Goal: Information Seeking & Learning: Learn about a topic

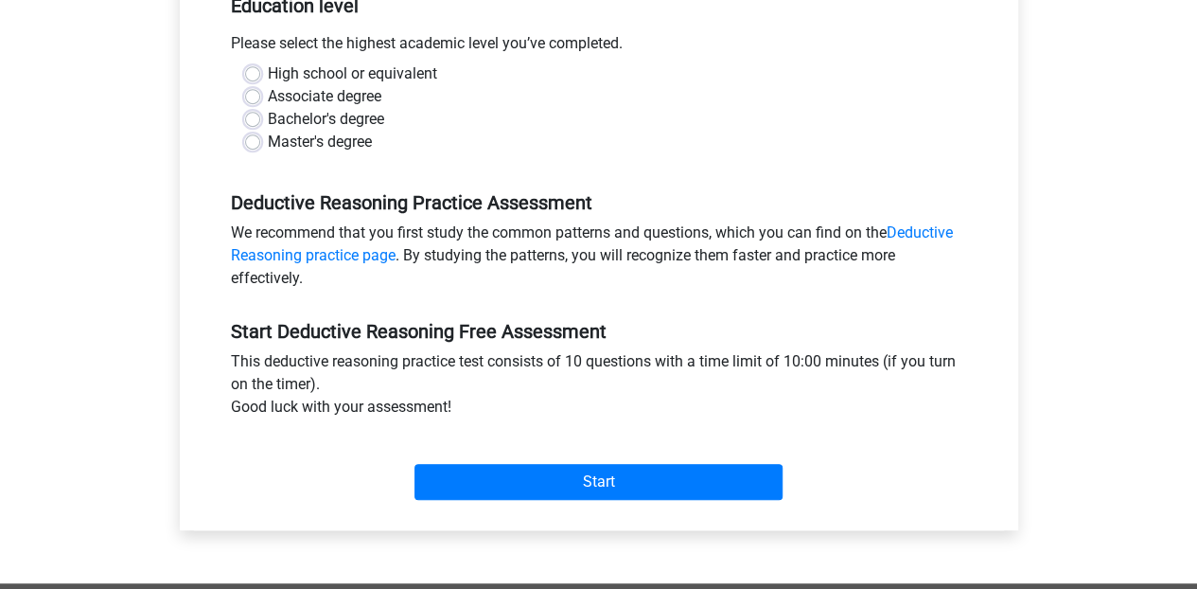
scroll to position [416, 0]
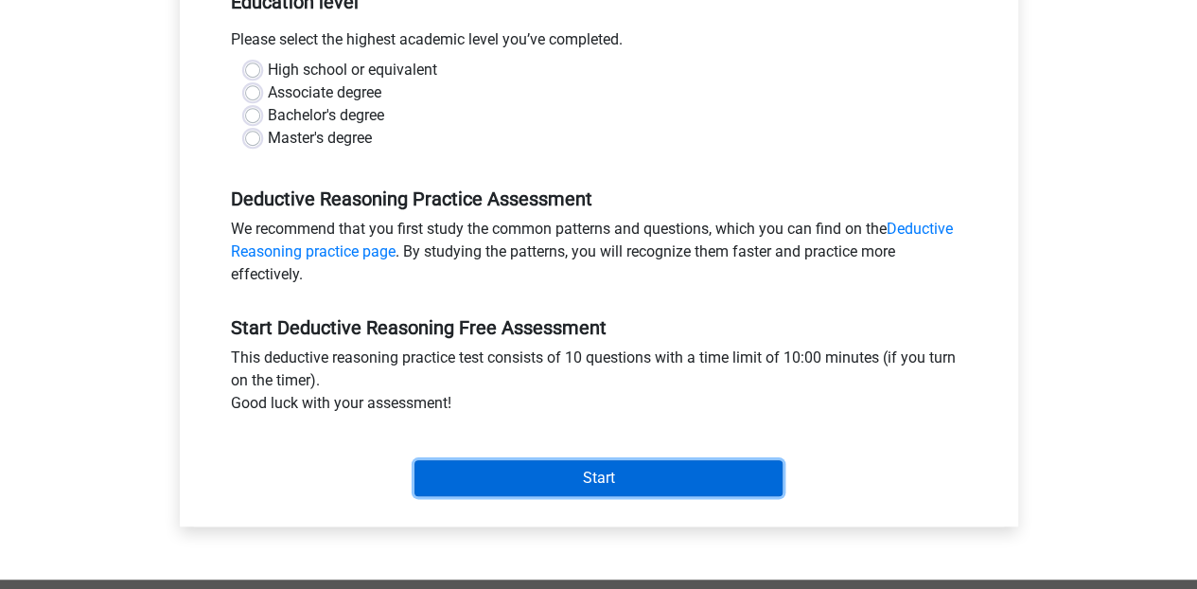
click at [674, 476] on input "Start" at bounding box center [598, 478] width 368 height 36
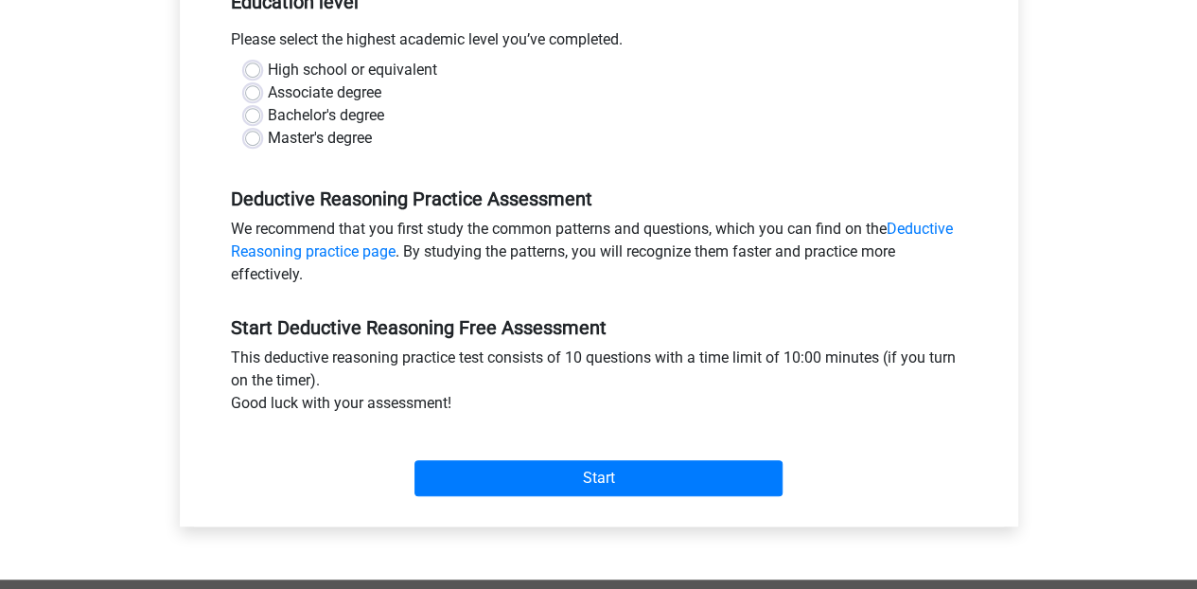
click at [390, 65] on label "High school or equivalent" at bounding box center [352, 70] width 169 height 23
click at [260, 65] on input "High school or equivalent" at bounding box center [252, 68] width 15 height 19
radio input "true"
click at [367, 109] on label "Bachelor's degree" at bounding box center [326, 115] width 116 height 23
click at [260, 109] on input "Bachelor's degree" at bounding box center [252, 113] width 15 height 19
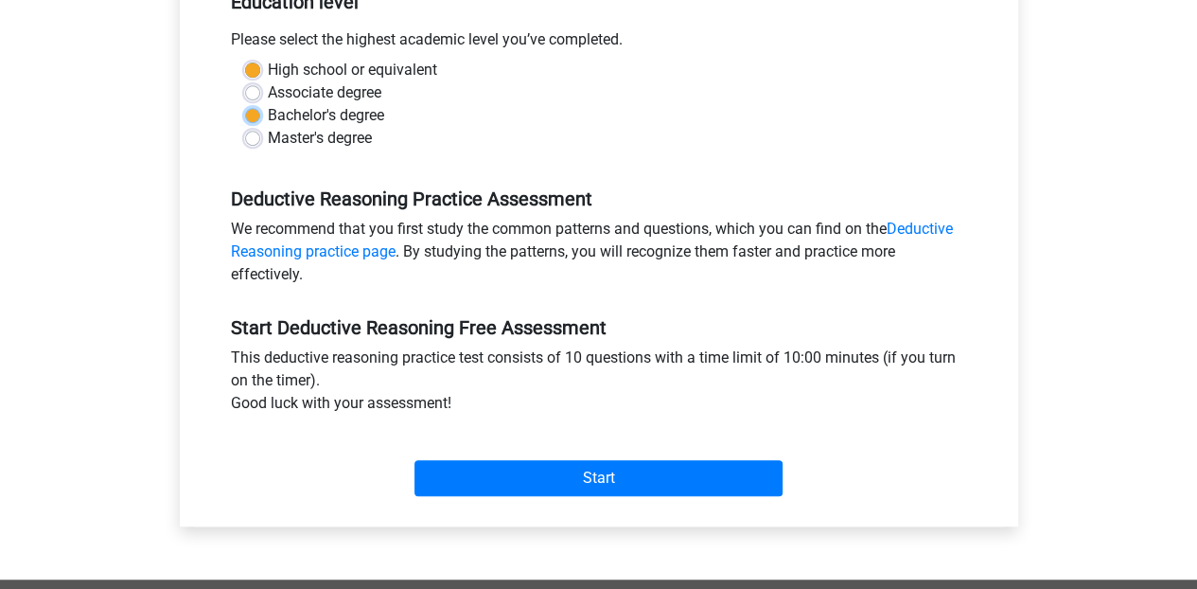
radio input "true"
click at [407, 70] on label "High school or equivalent" at bounding box center [352, 70] width 169 height 23
click at [260, 70] on input "High school or equivalent" at bounding box center [252, 68] width 15 height 19
radio input "true"
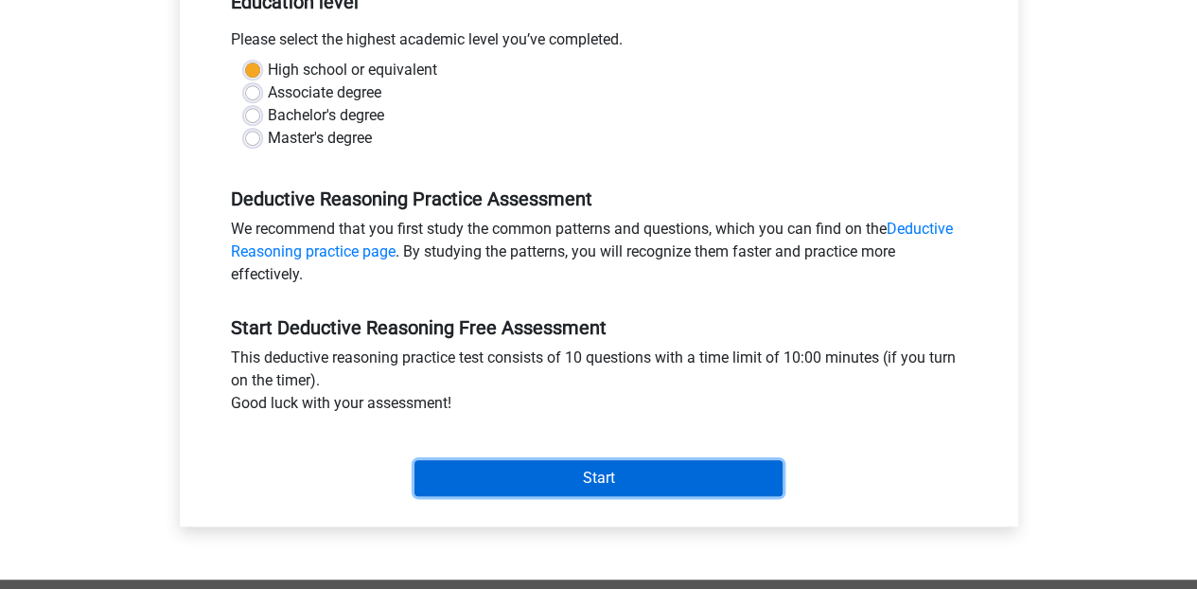
click at [531, 470] on input "Start" at bounding box center [598, 478] width 368 height 36
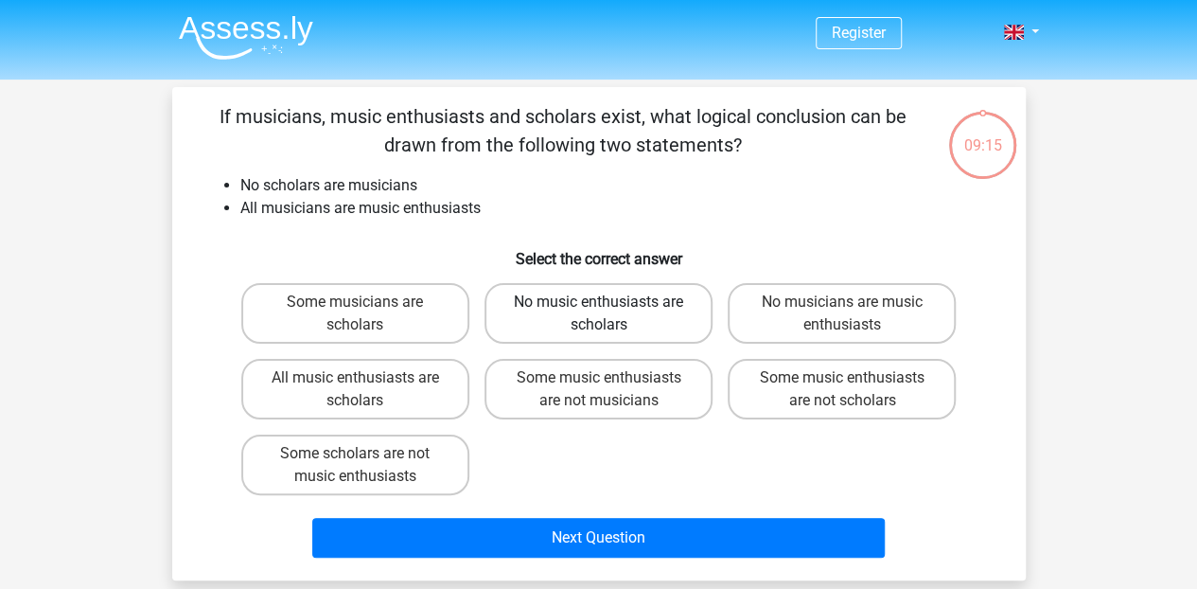
click at [588, 324] on label "No music enthusiasts are scholars" at bounding box center [598, 313] width 228 height 61
click at [598, 314] on input "No music enthusiasts are scholars" at bounding box center [604, 308] width 12 height 12
radio input "true"
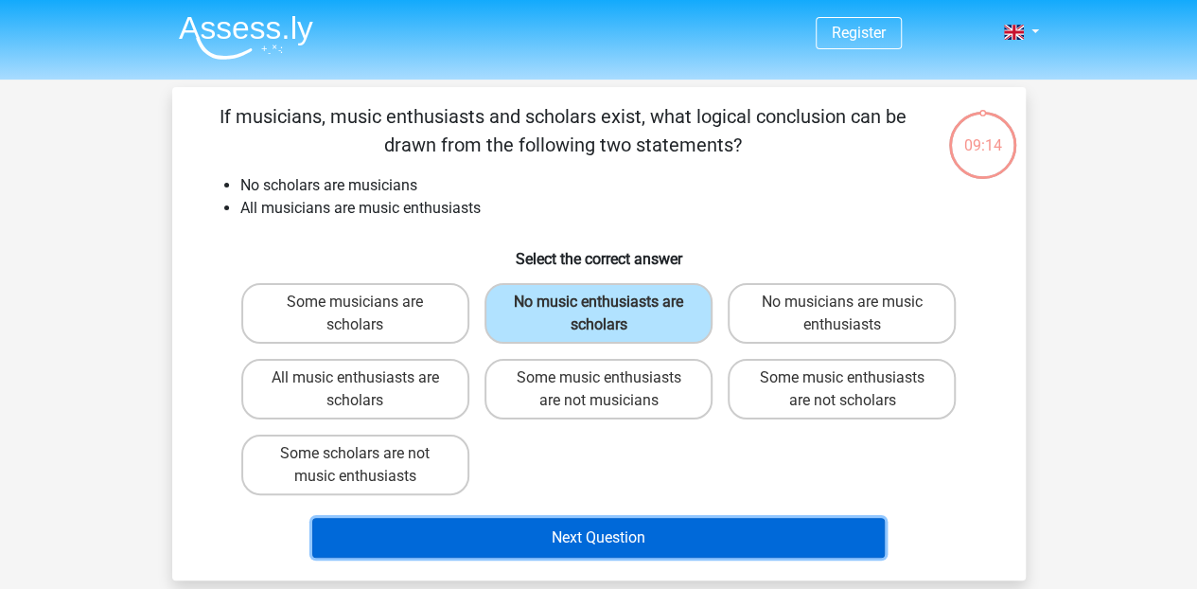
click at [606, 540] on button "Next Question" at bounding box center [598, 538] width 572 height 40
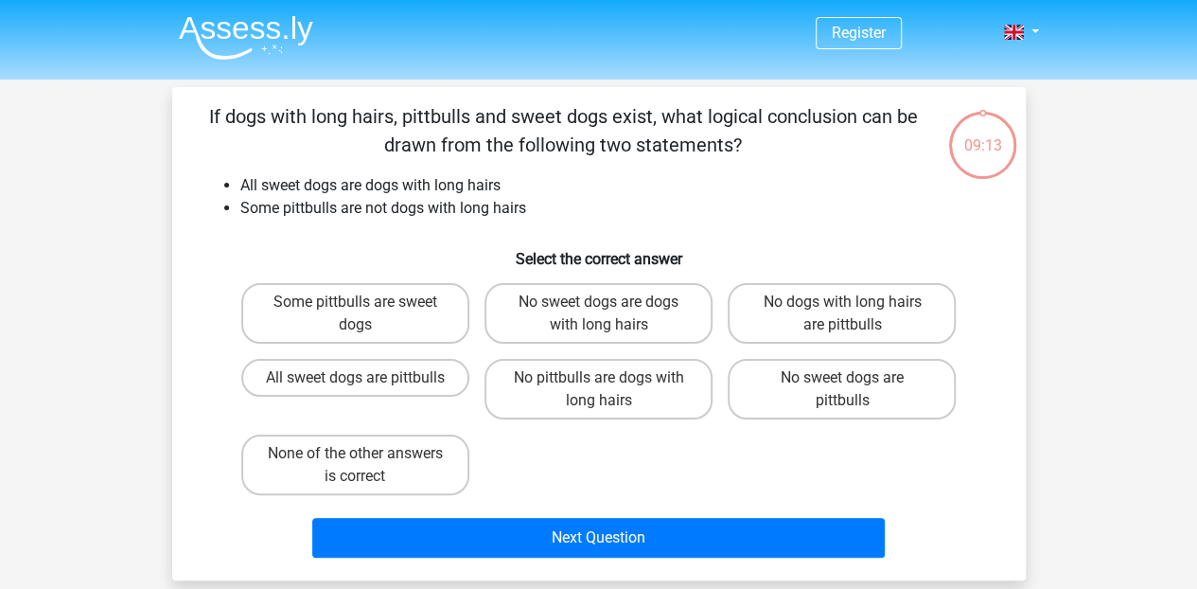
scroll to position [87, 0]
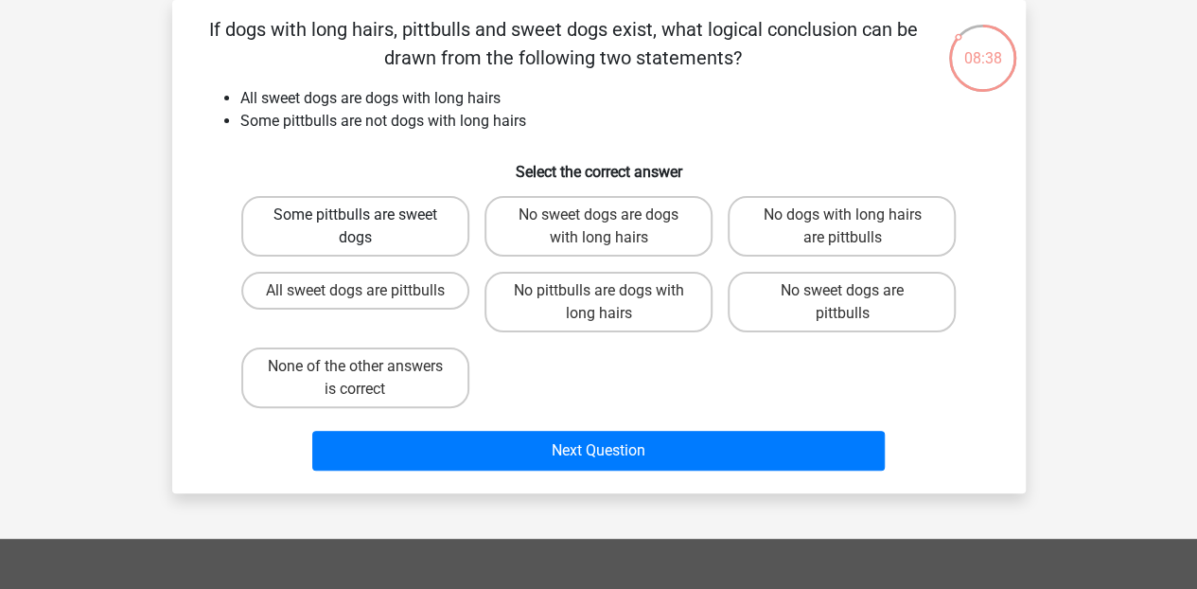
click at [405, 236] on label "Some pittbulls are sweet dogs" at bounding box center [355, 226] width 228 height 61
click at [367, 227] on input "Some pittbulls are sweet dogs" at bounding box center [361, 221] width 12 height 12
radio input "true"
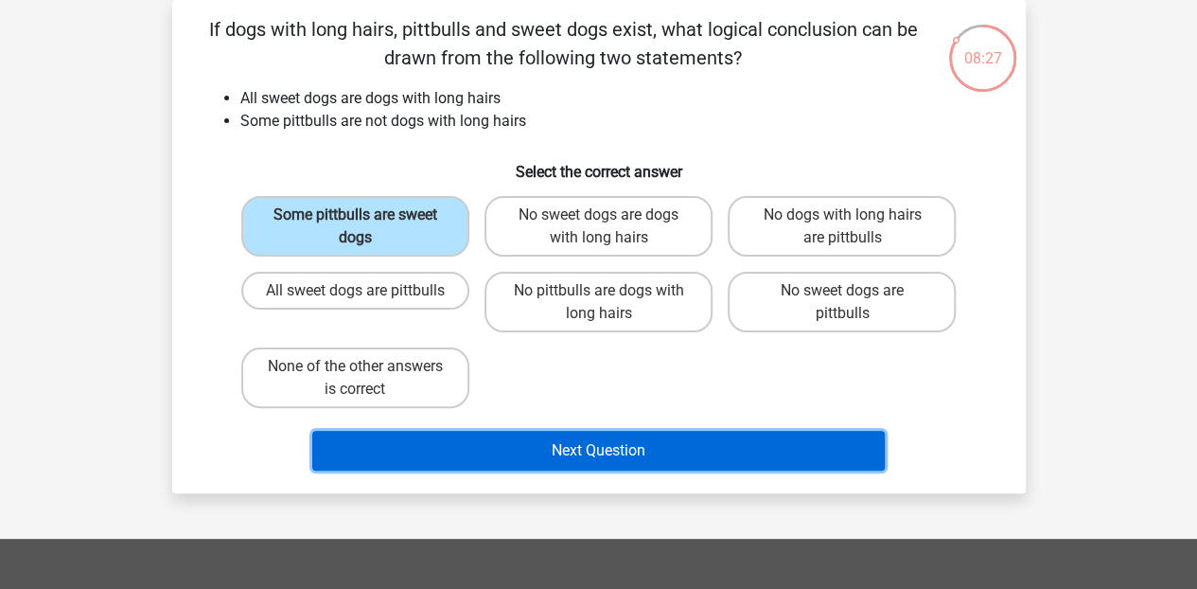
click at [603, 443] on button "Next Question" at bounding box center [598, 451] width 572 height 40
